Goal: Information Seeking & Learning: Check status

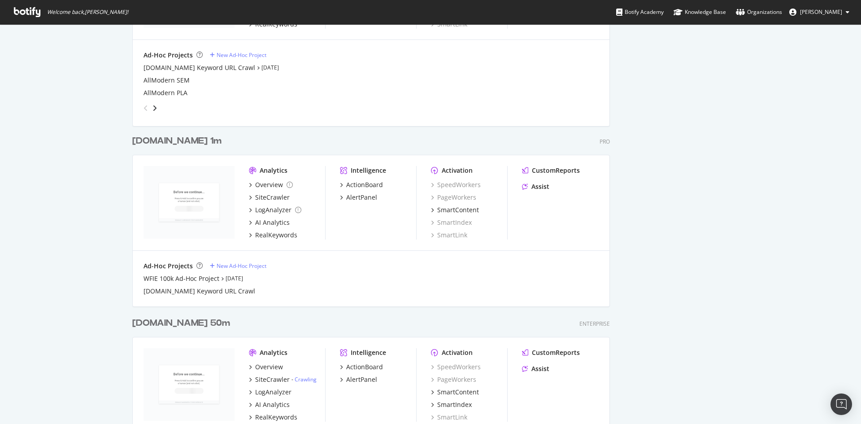
scroll to position [1166, 0]
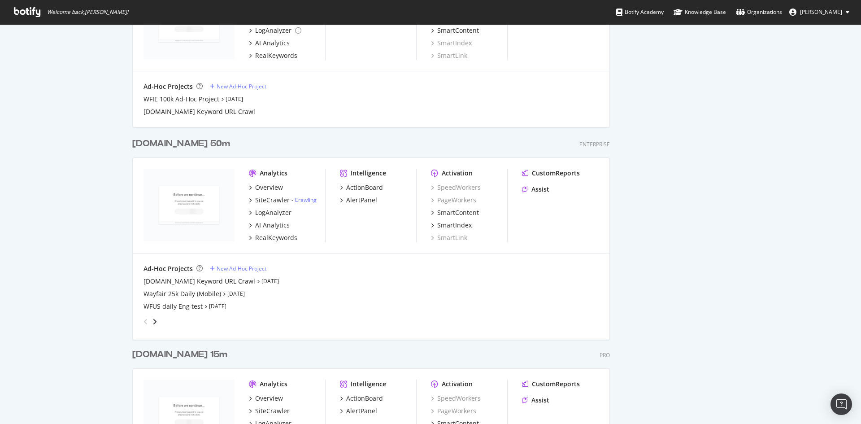
click at [190, 141] on div "[DOMAIN_NAME] 50m" at bounding box center [181, 143] width 98 height 13
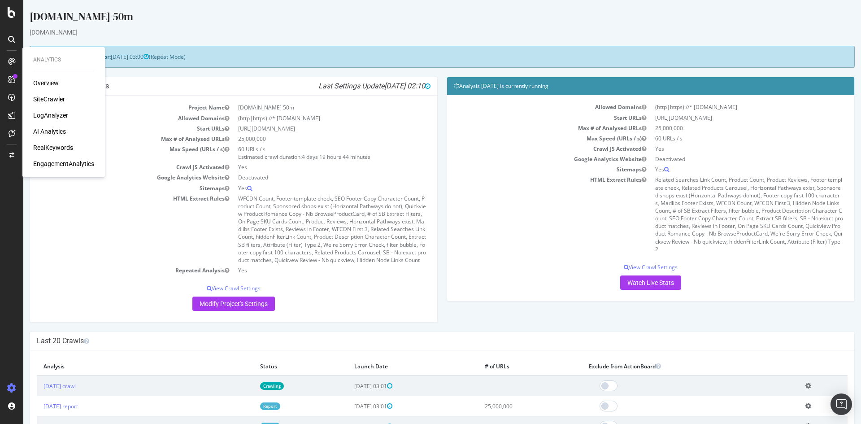
click at [45, 81] on div "Overview" at bounding box center [46, 82] width 26 height 9
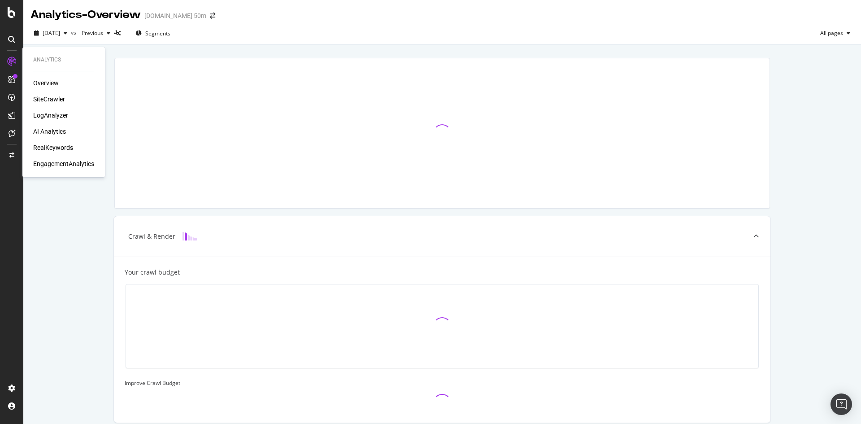
click at [56, 99] on div "SiteCrawler" at bounding box center [49, 99] width 32 height 9
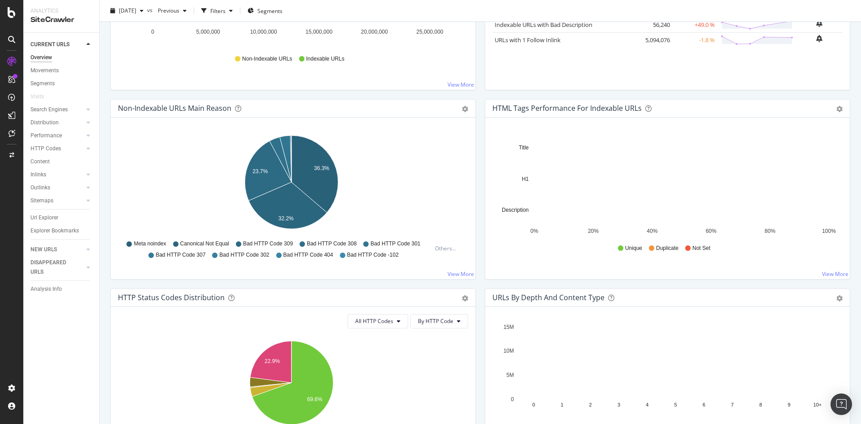
scroll to position [404, 0]
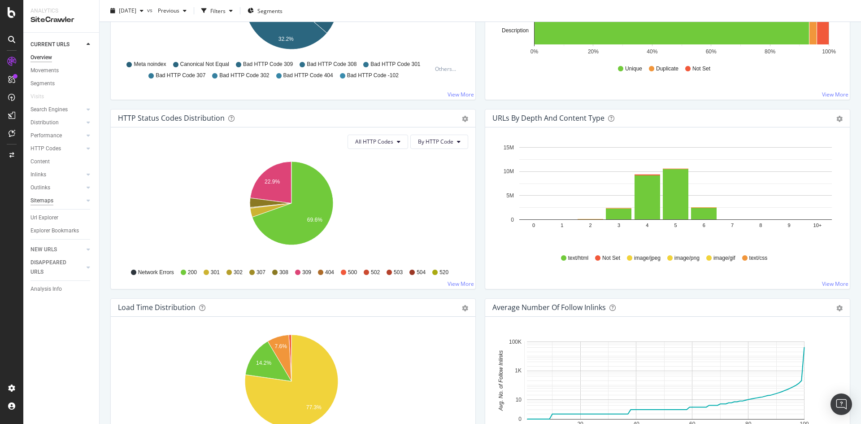
click at [43, 199] on div "Sitemaps" at bounding box center [41, 200] width 23 height 9
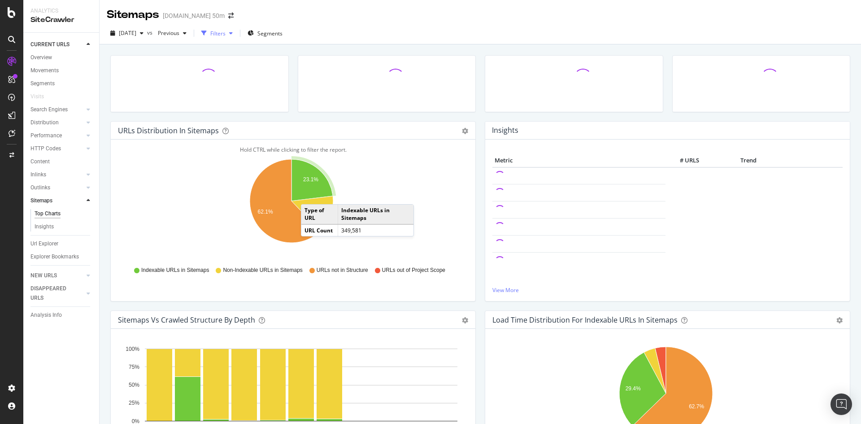
click at [228, 30] on div "Filters" at bounding box center [217, 32] width 39 height 13
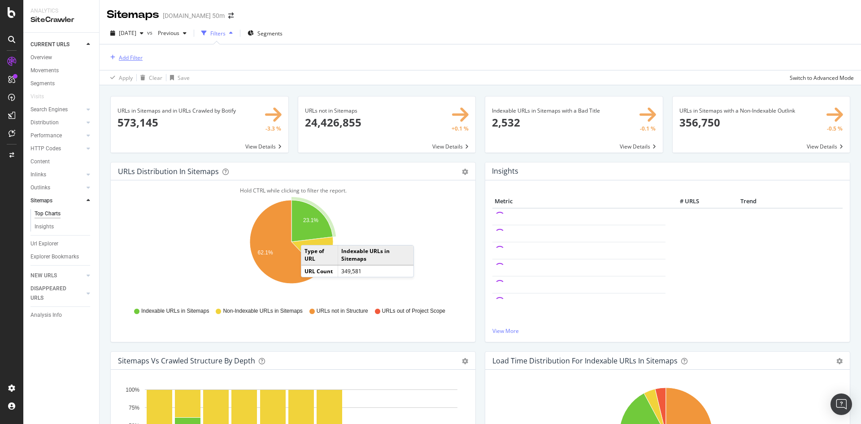
click at [109, 56] on div "button" at bounding box center [113, 57] width 12 height 5
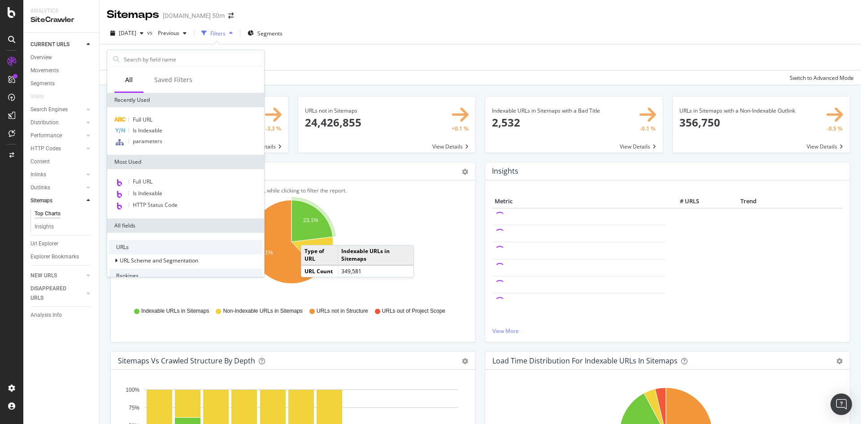
click at [325, 32] on div "[DATE] vs Previous Filters Segments" at bounding box center [480, 35] width 761 height 18
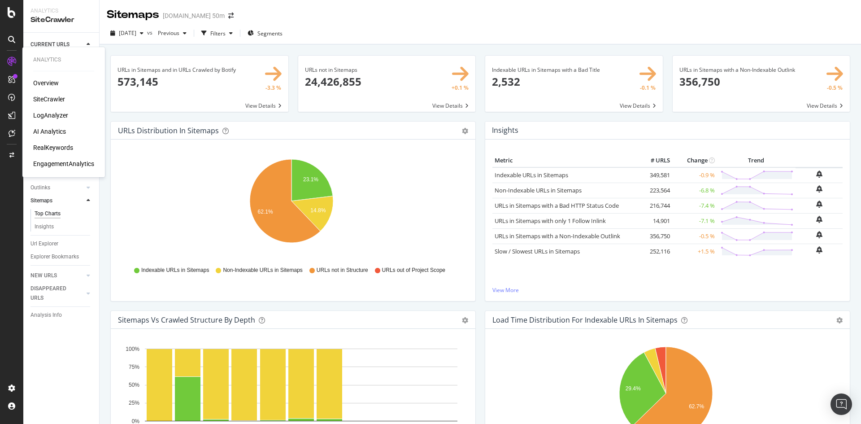
click at [48, 101] on div "SiteCrawler" at bounding box center [49, 99] width 32 height 9
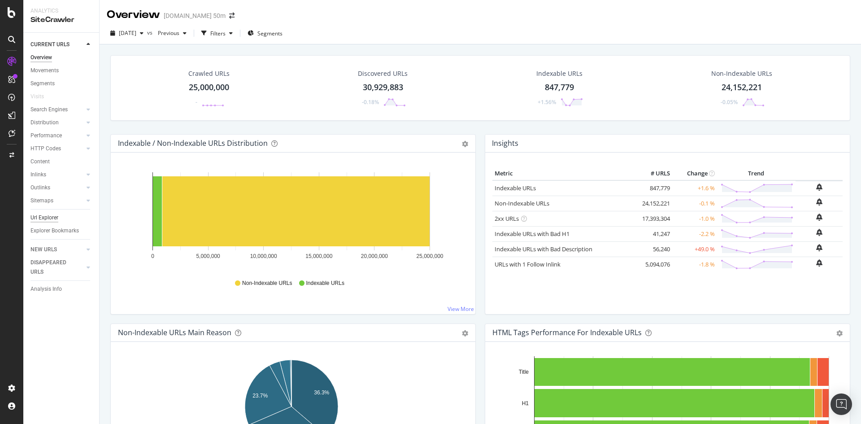
click at [43, 214] on div "Url Explorer" at bounding box center [44, 217] width 28 height 9
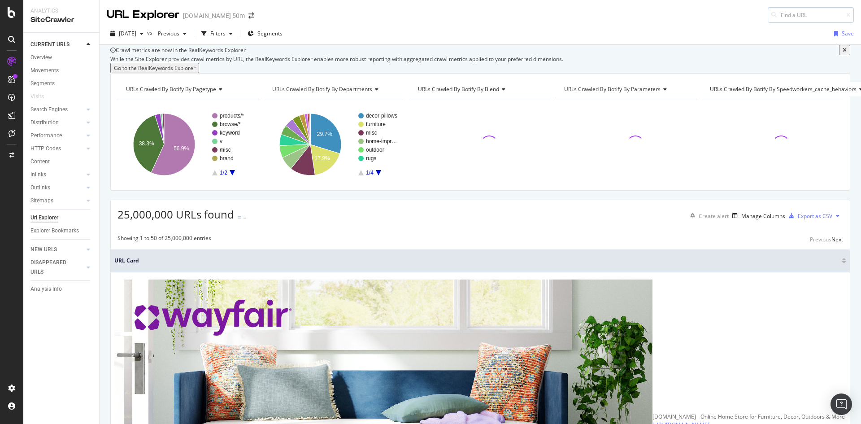
click at [792, 16] on input at bounding box center [811, 15] width 86 height 16
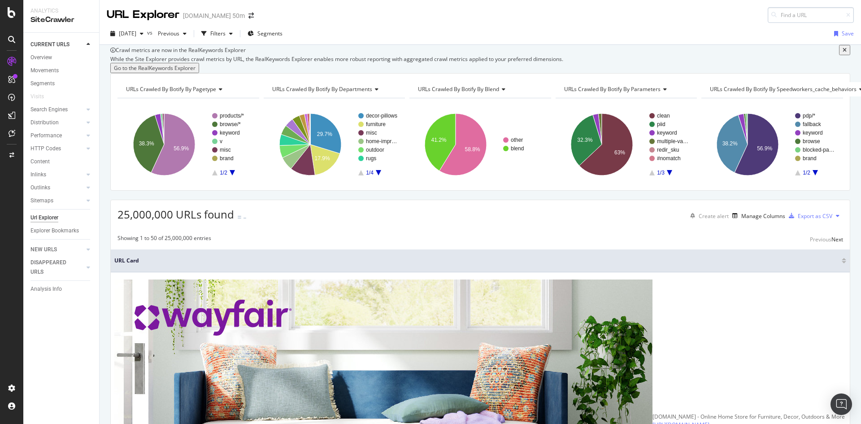
type input "[URL][DOMAIN_NAME][DOMAIN_NAME][DOMAIN_NAME][DOMAIN_NAME]"
click at [797, 14] on input "[URL][DOMAIN_NAME][DOMAIN_NAME][DOMAIN_NAME][DOMAIN_NAME]" at bounding box center [811, 15] width 86 height 16
click at [784, 13] on input at bounding box center [811, 15] width 86 height 16
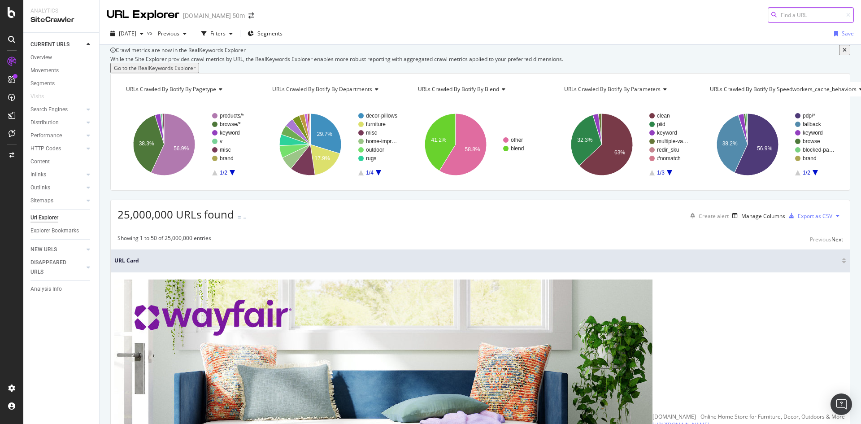
paste input "[URL][DOMAIN_NAME]"
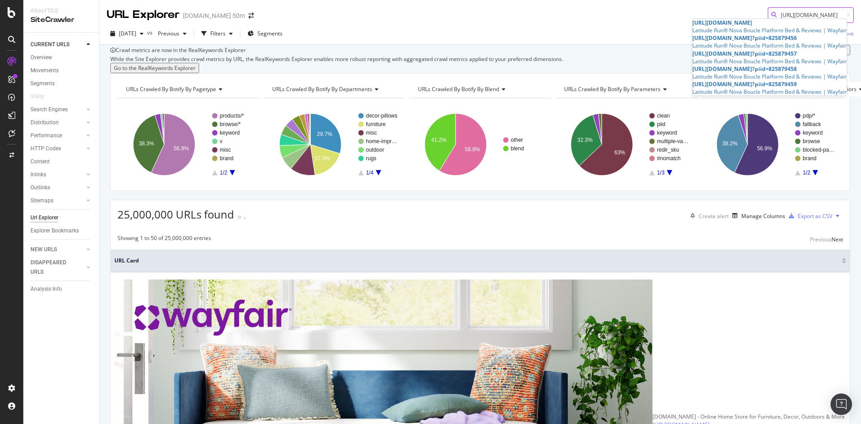
type input "[URL][DOMAIN_NAME]"
click at [752, 26] on span "[URL][DOMAIN_NAME]" at bounding box center [722, 23] width 60 height 8
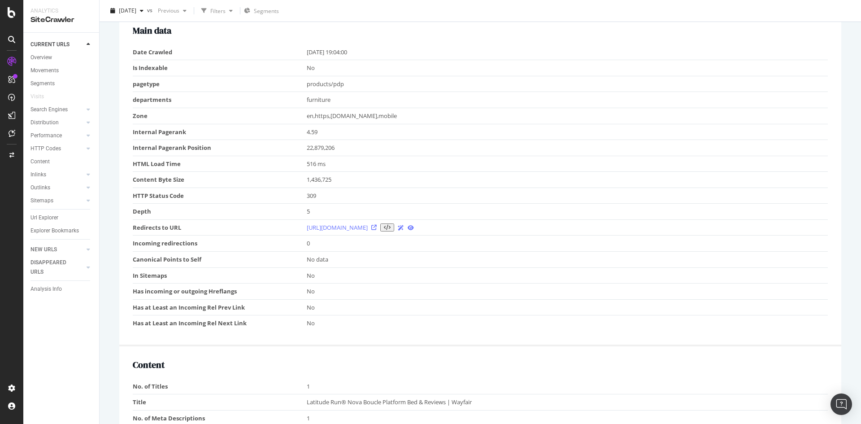
scroll to position [404, 0]
drag, startPoint x: 133, startPoint y: 278, endPoint x: 319, endPoint y: 277, distance: 185.7
click at [319, 277] on tr "In Sitemaps No" at bounding box center [480, 274] width 695 height 16
click at [346, 277] on td "No" at bounding box center [568, 274] width 522 height 16
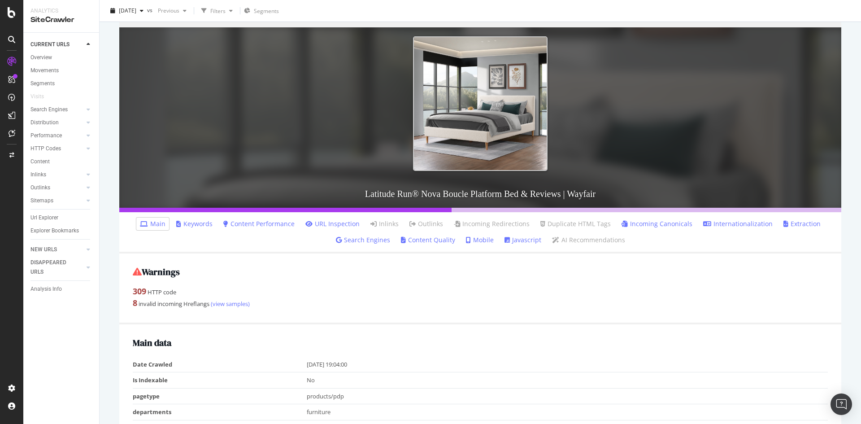
scroll to position [0, 0]
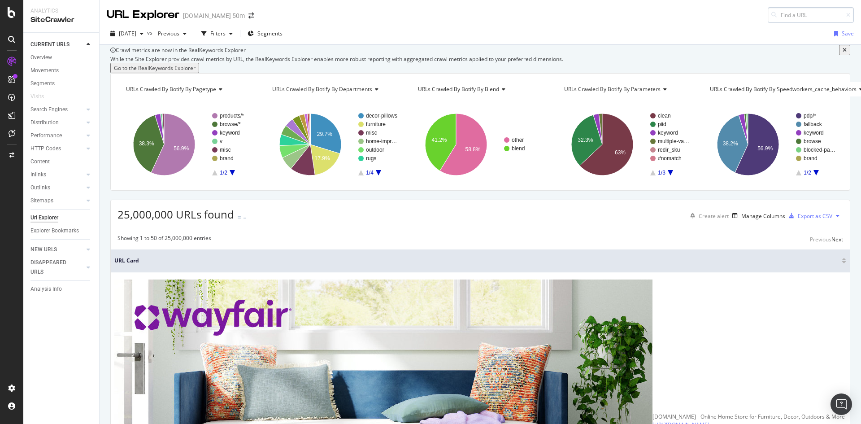
click at [777, 18] on input at bounding box center [811, 15] width 86 height 16
type input "[URL][DOMAIN_NAME]"
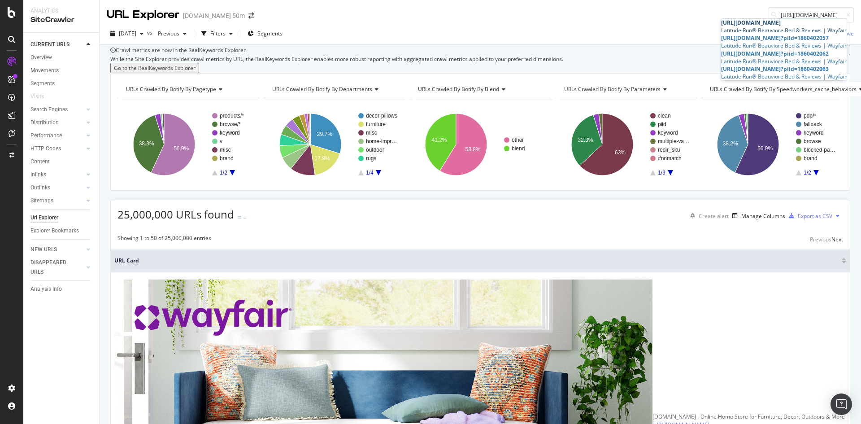
scroll to position [0, 0]
click at [766, 26] on div "[URL][DOMAIN_NAME]" at bounding box center [784, 23] width 126 height 8
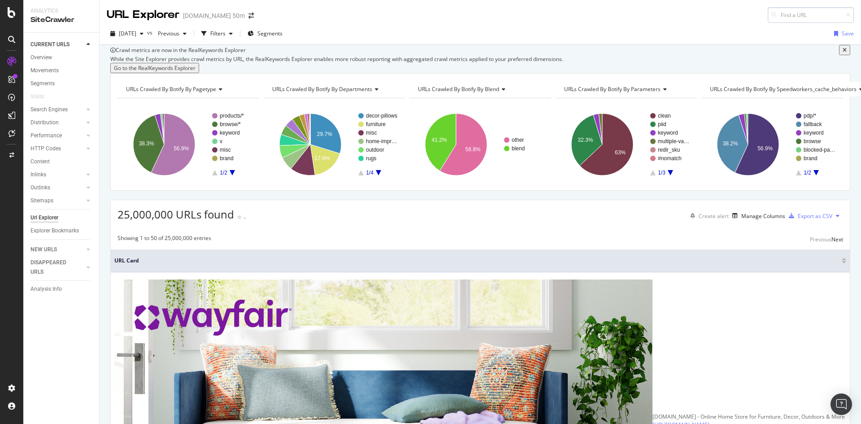
click at [779, 16] on input at bounding box center [811, 15] width 86 height 16
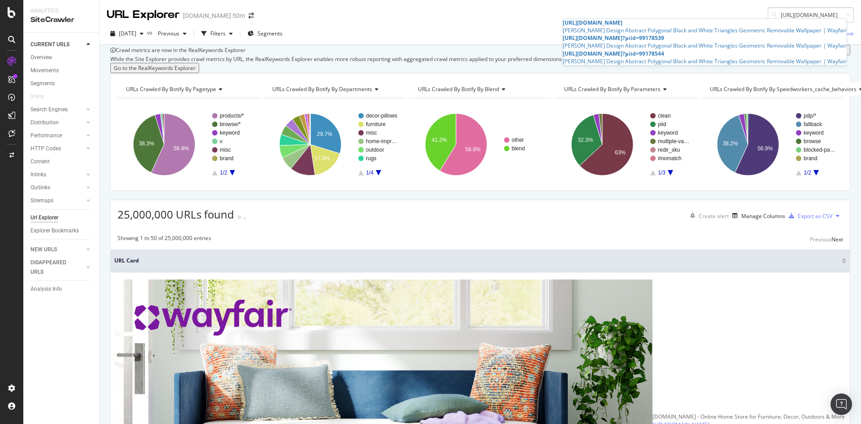
type input "[URL][DOMAIN_NAME]"
click at [622, 26] on span "[URL][DOMAIN_NAME]" at bounding box center [593, 23] width 60 height 8
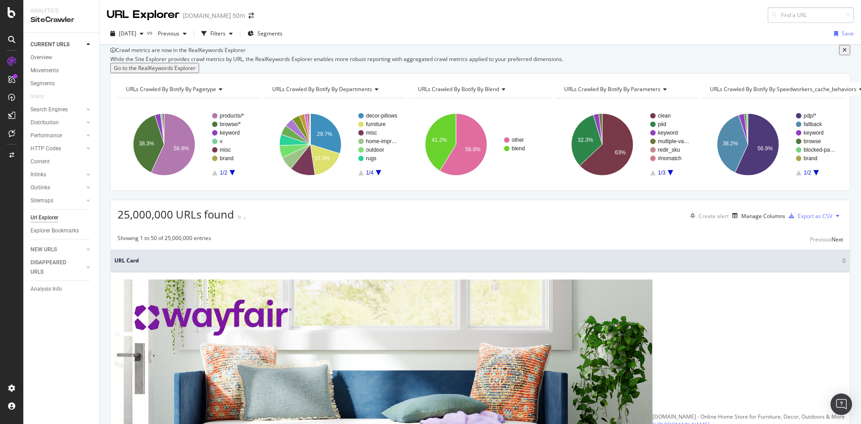
click at [784, 13] on input at bounding box center [811, 15] width 86 height 16
type input "[URL][DOMAIN_NAME]"
click at [791, 14] on input "[URL][DOMAIN_NAME]" at bounding box center [811, 15] width 86 height 16
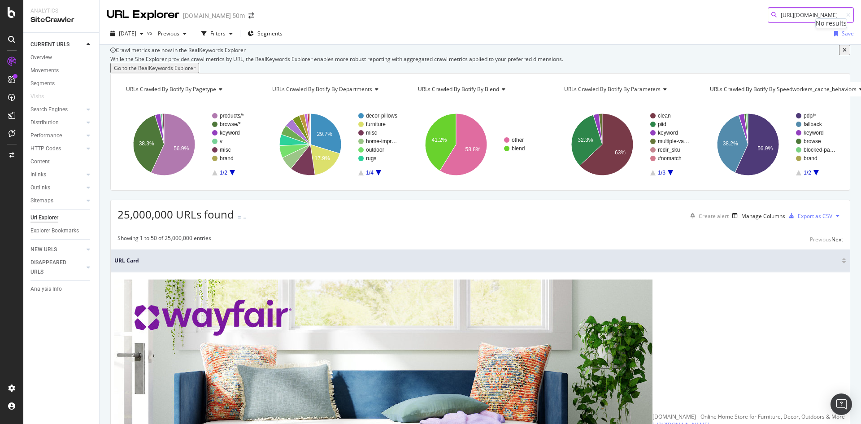
click at [791, 14] on input "[URL][DOMAIN_NAME]" at bounding box center [811, 15] width 86 height 16
paste input "[URL][DOMAIN_NAME]"
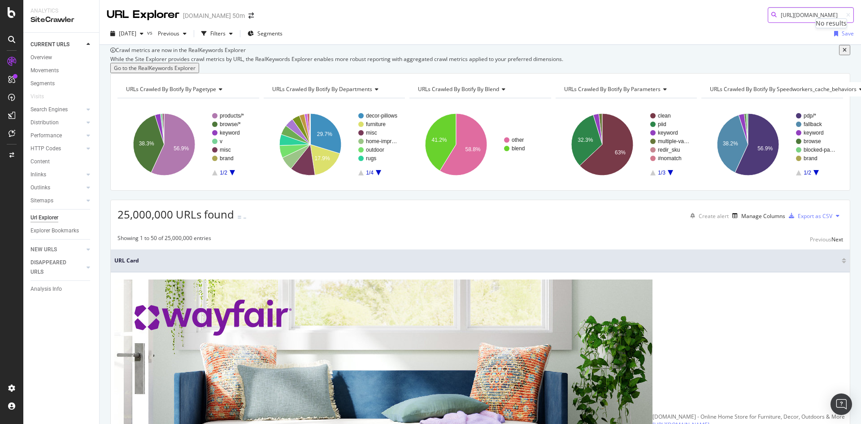
type input "[URL][DOMAIN_NAME]"
click at [753, 21] on link "[URL][DOMAIN_NAME] Bay Isle Home™ Parrot (Macaw) - Wrapped Canvas Photograph | …" at bounding box center [755, 26] width 183 height 15
click at [797, 16] on input at bounding box center [811, 15] width 86 height 16
click at [595, 26] on div "[DATE] vs Previous Filters Segments Save" at bounding box center [480, 34] width 761 height 22
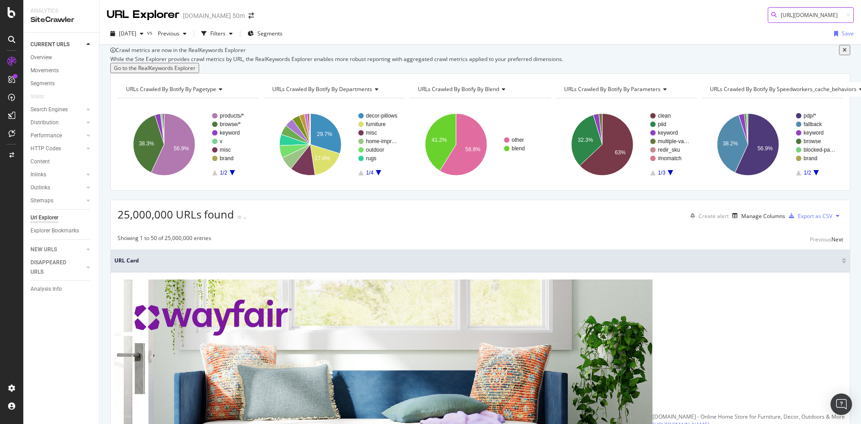
click at [801, 15] on input "[URL][DOMAIN_NAME]" at bounding box center [811, 15] width 86 height 16
paste input "furniture/pdp/mercer41-vincci-vanity-w110322236"
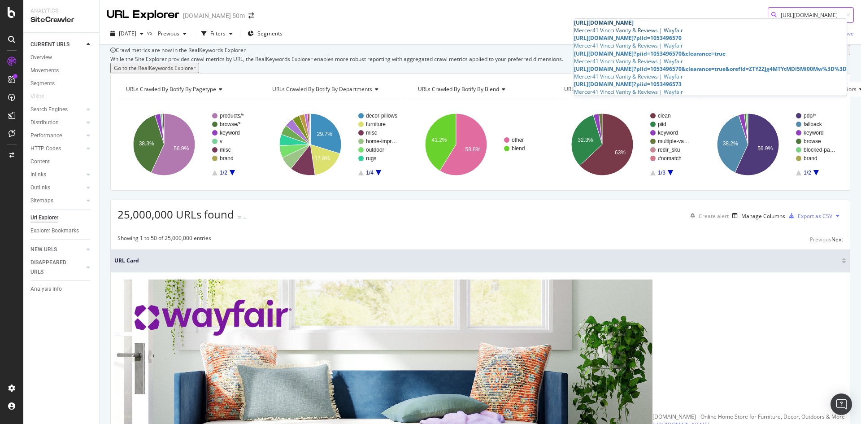
type input "[URL][DOMAIN_NAME]"
click at [740, 26] on div "[URL][DOMAIN_NAME]" at bounding box center [710, 23] width 273 height 8
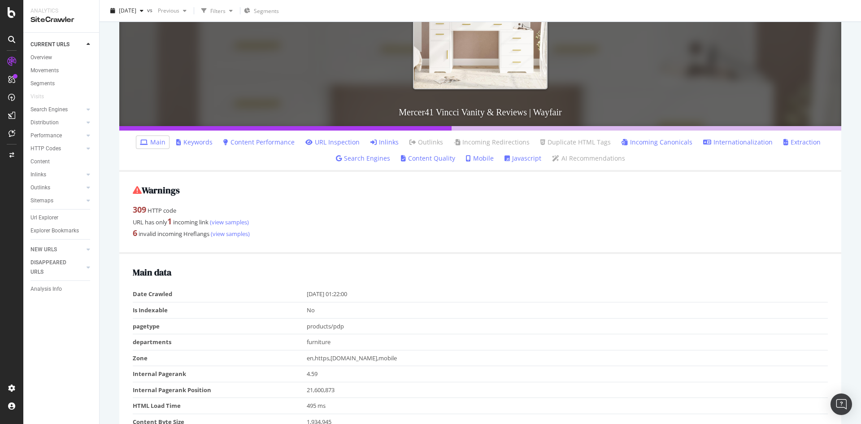
scroll to position [179, 0]
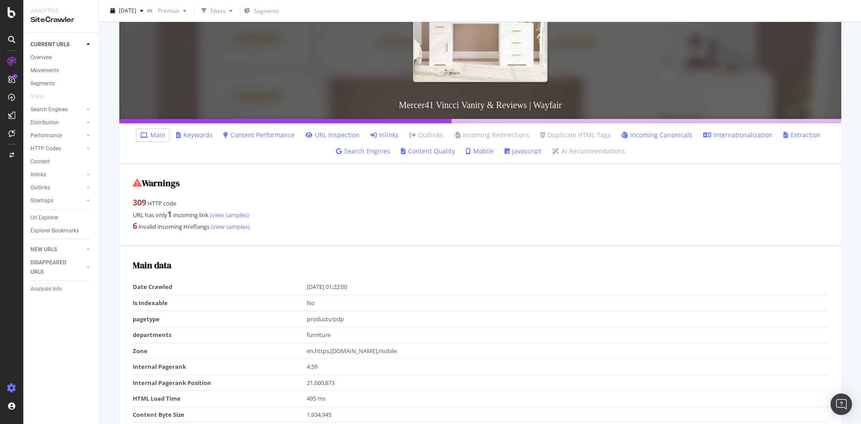
click at [8, 389] on icon at bounding box center [11, 387] width 9 height 9
click at [77, 348] on div "Settings Project settings" at bounding box center [83, 344] width 118 height 16
